Goal: Entertainment & Leisure: Consume media (video, audio)

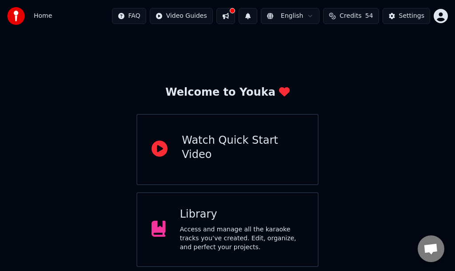
click at [171, 241] on div "Library Access and manage all the karaoke tracks you’ve created. Edit, organize…" at bounding box center [227, 229] width 182 height 75
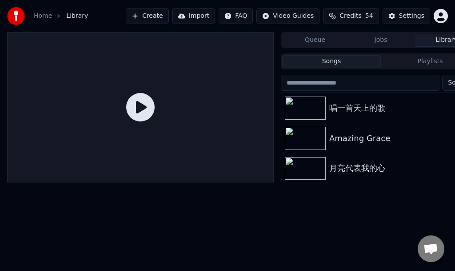
click at [302, 134] on img at bounding box center [305, 138] width 41 height 23
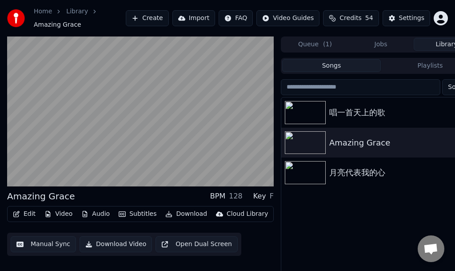
click at [300, 170] on img at bounding box center [305, 172] width 41 height 23
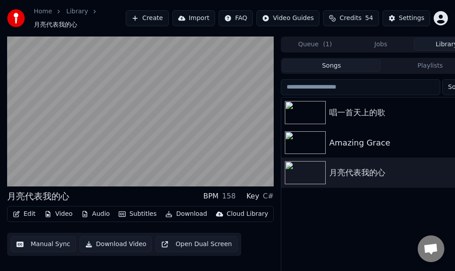
click at [300, 111] on img at bounding box center [305, 112] width 41 height 23
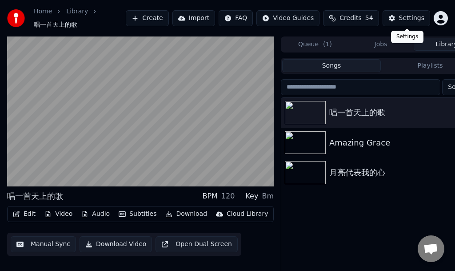
click at [405, 18] on div "Settings" at bounding box center [411, 18] width 25 height 9
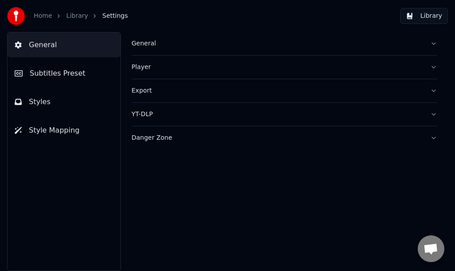
click at [43, 101] on span "Styles" at bounding box center [40, 101] width 22 height 11
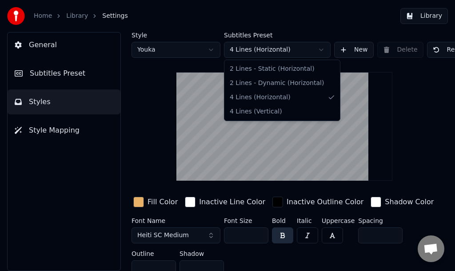
click at [318, 50] on html "Home Library Settings Library General Subtitles Preset Styles Style Mapping Sty…" at bounding box center [227, 135] width 455 height 271
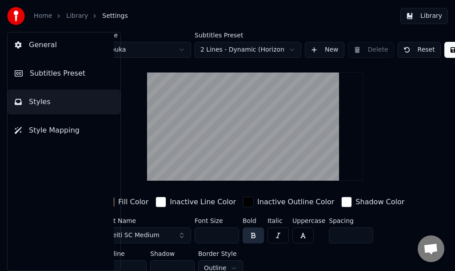
scroll to position [0, 55]
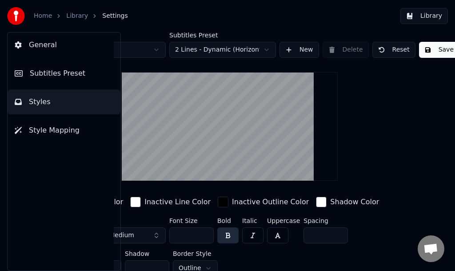
click at [439, 52] on button "Save" at bounding box center [439, 50] width 40 height 16
click at [50, 72] on span "Subtitles Preset" at bounding box center [58, 73] width 56 height 11
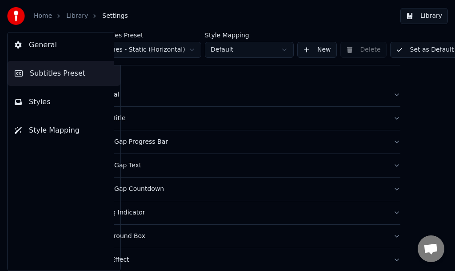
click at [425, 16] on button "Library" at bounding box center [424, 16] width 48 height 16
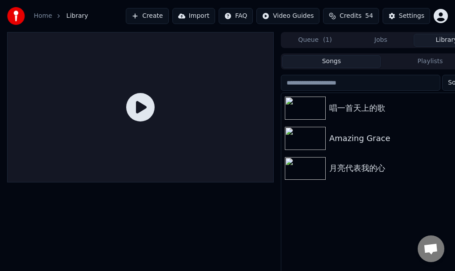
click at [345, 107] on div "唱一首天上的歌" at bounding box center [398, 108] width 139 height 12
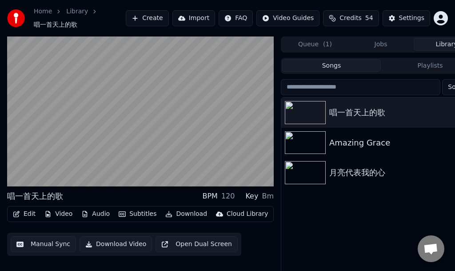
click at [362, 171] on div "月亮代表我的心" at bounding box center [398, 172] width 139 height 12
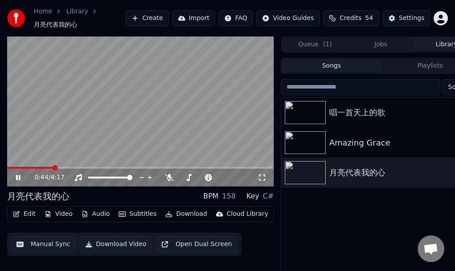
click at [15, 181] on div "0:44 / 4:17" at bounding box center [140, 177] width 259 height 9
click at [18, 177] on icon at bounding box center [24, 177] width 20 height 7
